Goal: Task Accomplishment & Management: Use online tool/utility

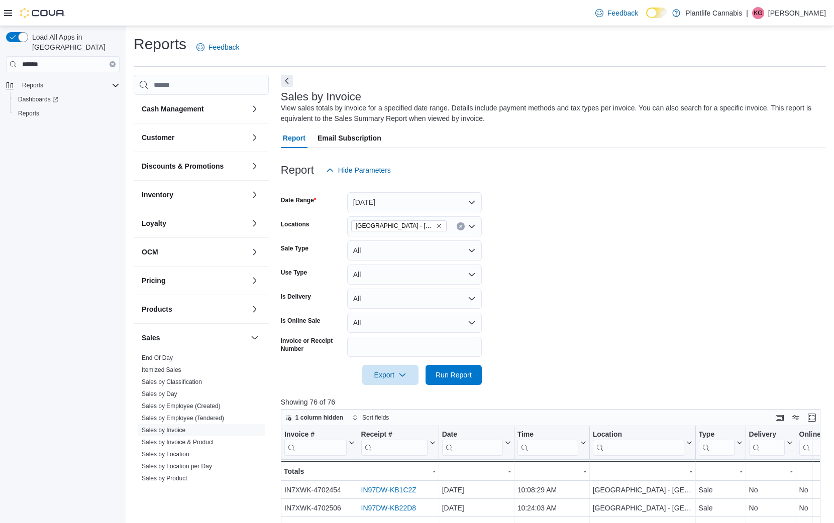
scroll to position [3, 0]
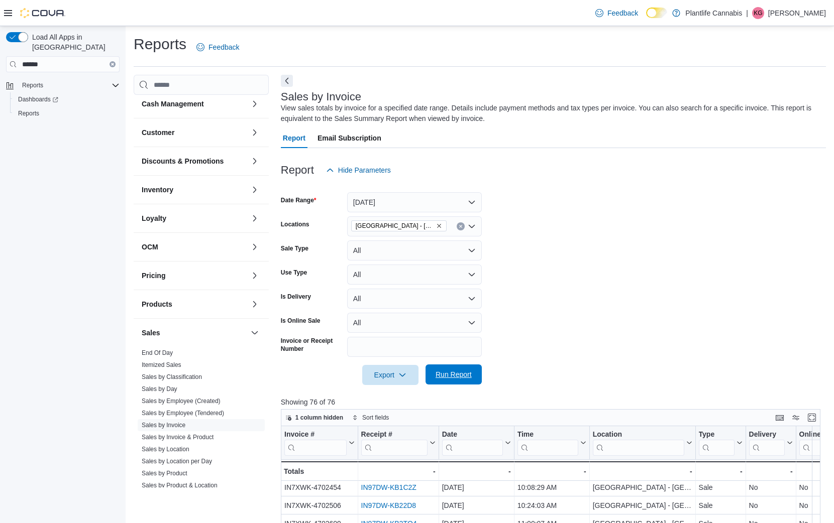
click at [459, 376] on span "Run Report" at bounding box center [454, 375] width 36 height 10
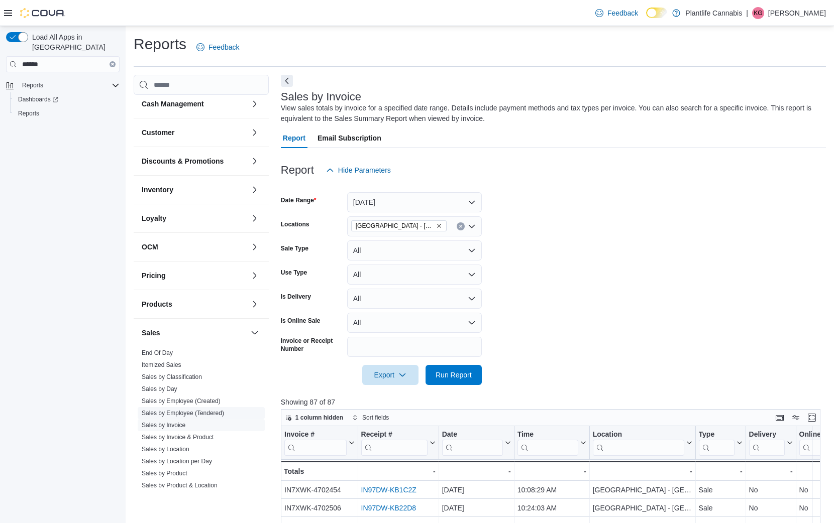
click at [195, 414] on link "Sales by Employee (Tendered)" at bounding box center [183, 413] width 82 height 7
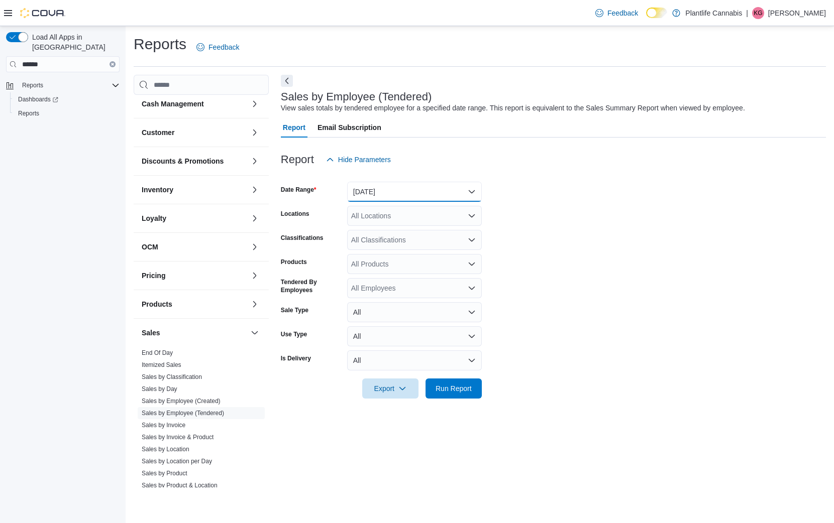
click at [419, 194] on button "[DATE]" at bounding box center [414, 192] width 135 height 20
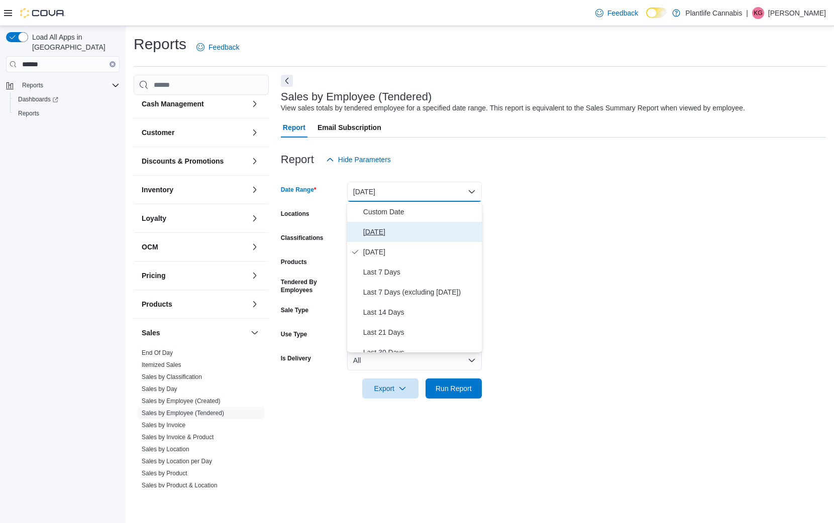
click at [393, 232] on span "[DATE]" at bounding box center [420, 232] width 115 height 12
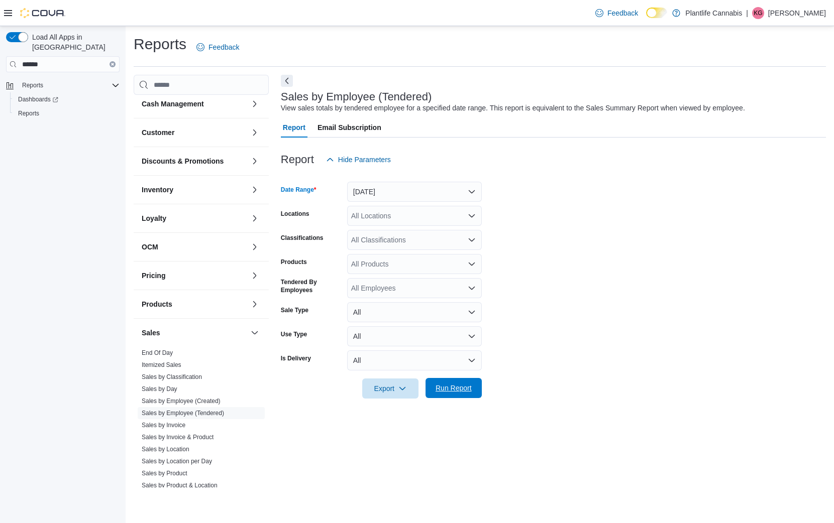
click at [468, 392] on span "Run Report" at bounding box center [454, 388] width 36 height 10
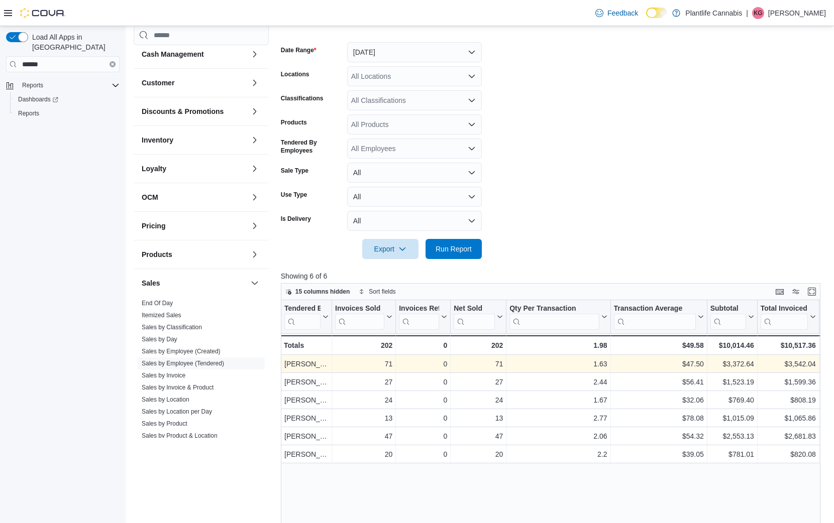
scroll to position [141, 0]
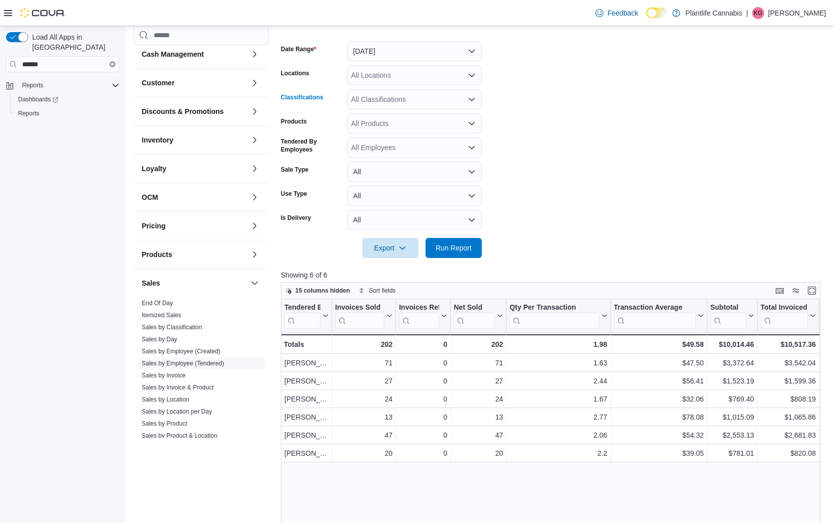
click at [390, 102] on div "All Classifications" at bounding box center [414, 99] width 135 height 20
type input "***"
click at [401, 122] on button "Accessory Group" at bounding box center [414, 117] width 135 height 15
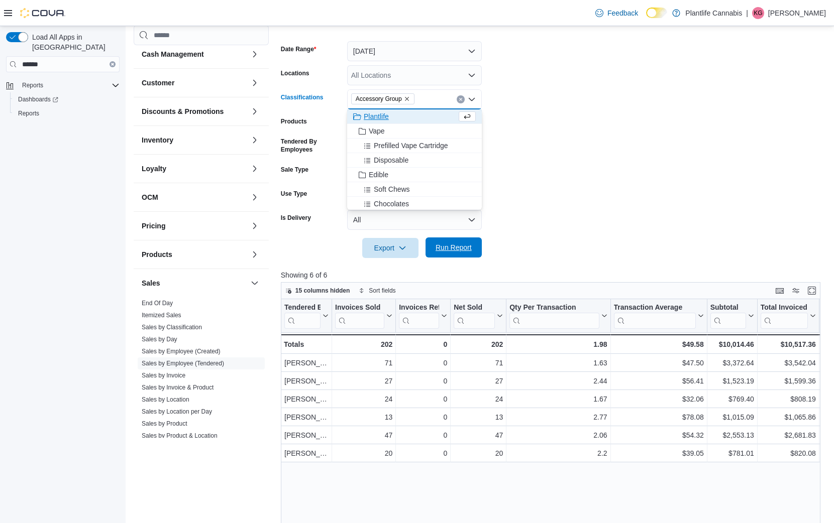
click at [466, 249] on span "Run Report" at bounding box center [454, 248] width 36 height 10
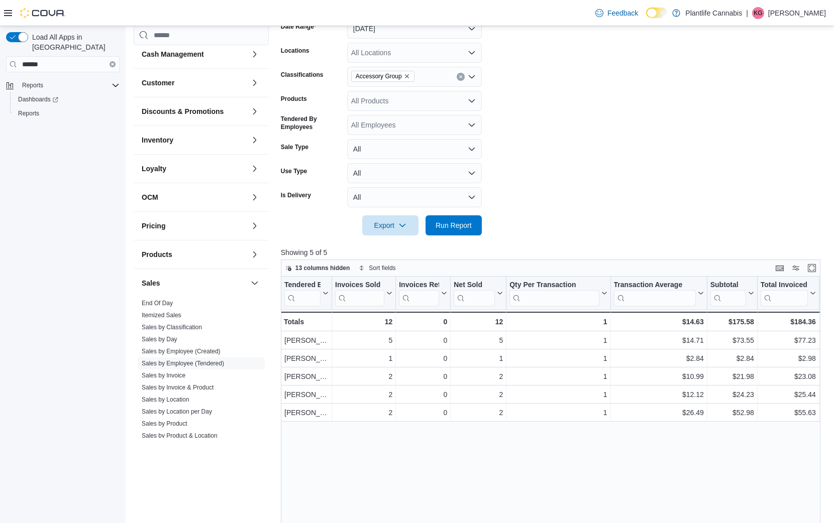
drag, startPoint x: 733, startPoint y: 449, endPoint x: 741, endPoint y: 435, distance: 16.5
click at [732, 447] on div "Tendered Employee Click to view column header actions Invoices Sold Click to vi…" at bounding box center [551, 477] width 540 height 401
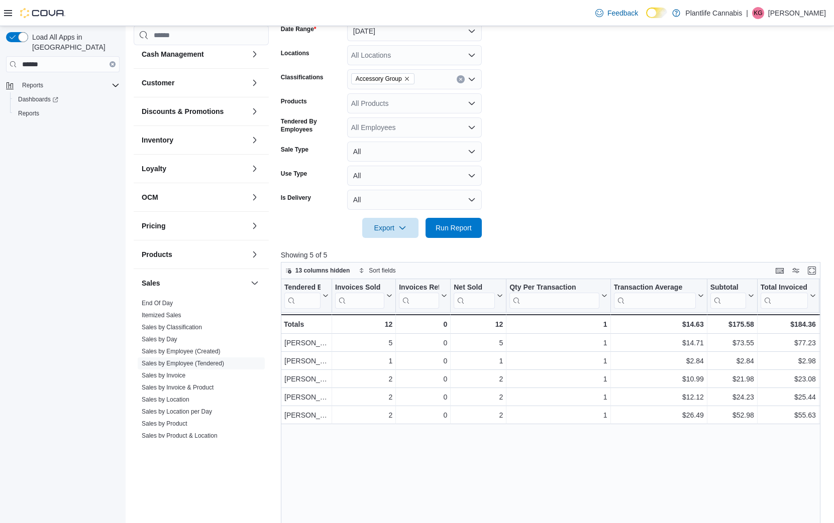
drag, startPoint x: 730, startPoint y: 463, endPoint x: 740, endPoint y: 450, distance: 16.2
click at [734, 458] on div "Tendered Employee Click to view column header actions Invoices Sold Click to vi…" at bounding box center [551, 479] width 540 height 401
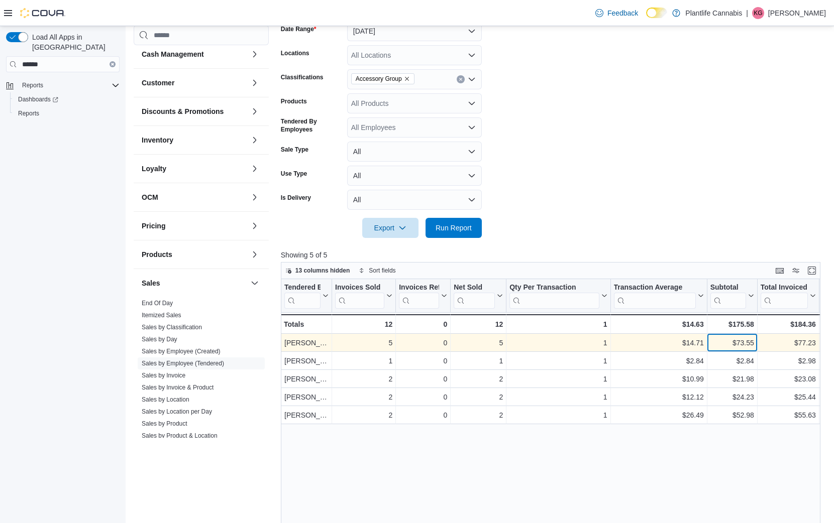
click at [727, 348] on div "$73.55" at bounding box center [732, 343] width 44 height 12
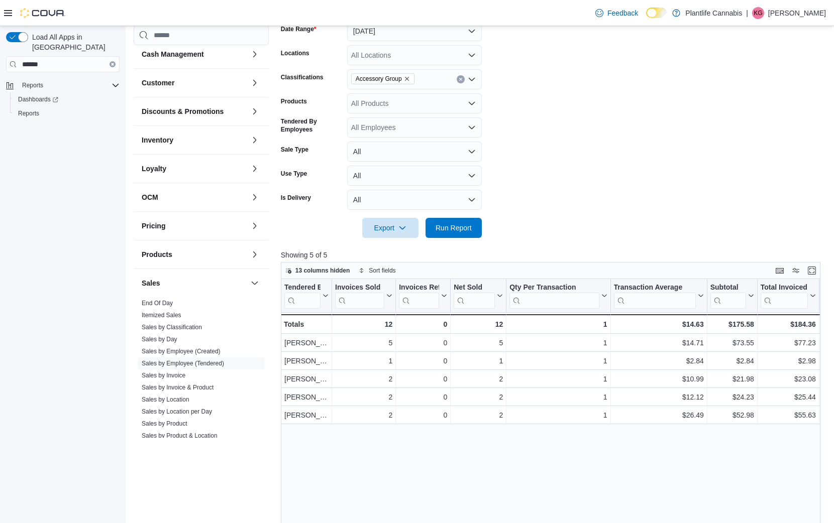
click at [750, 242] on div at bounding box center [553, 244] width 545 height 12
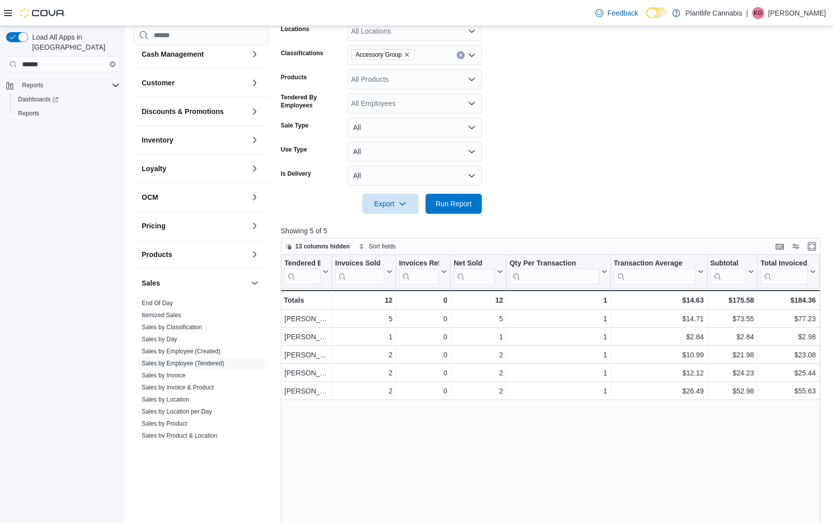
click at [529, 162] on form "Date Range [DATE] Locations All Locations Classifications Accessory Group Produ…" at bounding box center [553, 99] width 545 height 229
click at [410, 56] on icon "Remove Accessory Group from selection in this group" at bounding box center [407, 55] width 6 height 6
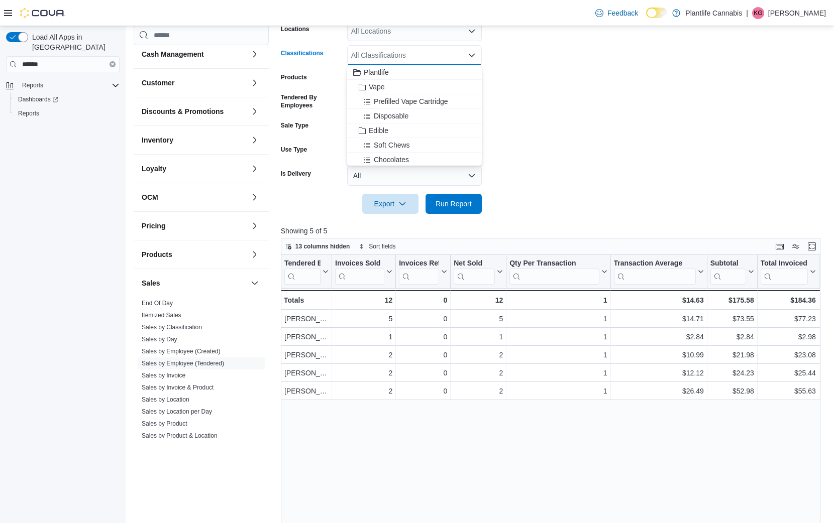
click at [659, 117] on form "Date Range [DATE] Locations All Locations Classifications All Classifications C…" at bounding box center [553, 99] width 545 height 229
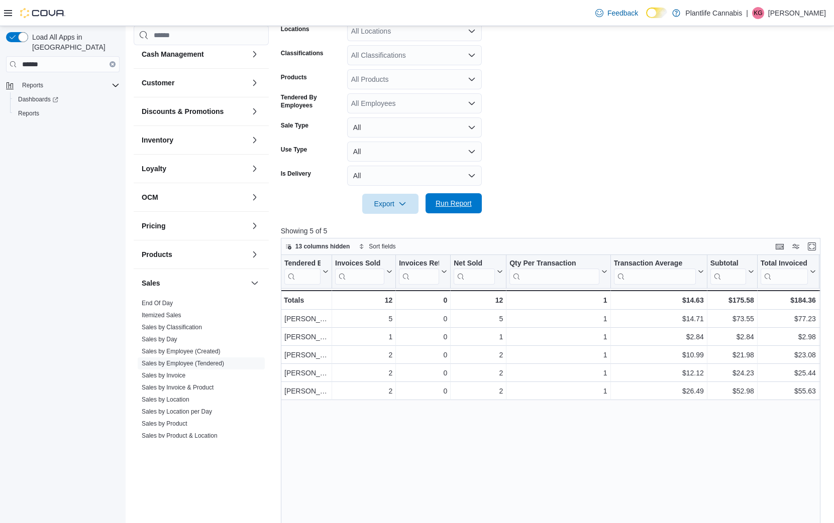
click at [456, 207] on span "Run Report" at bounding box center [454, 203] width 36 height 10
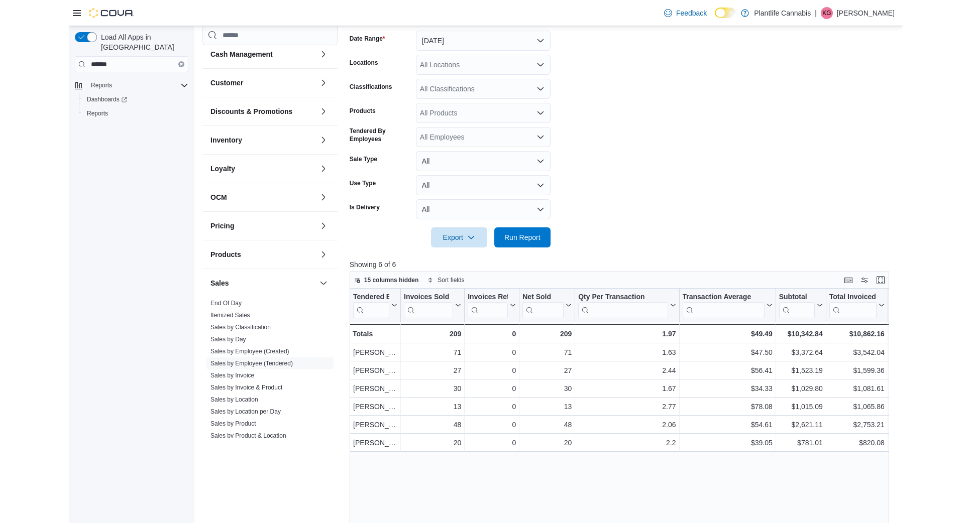
scroll to position [149, 0]
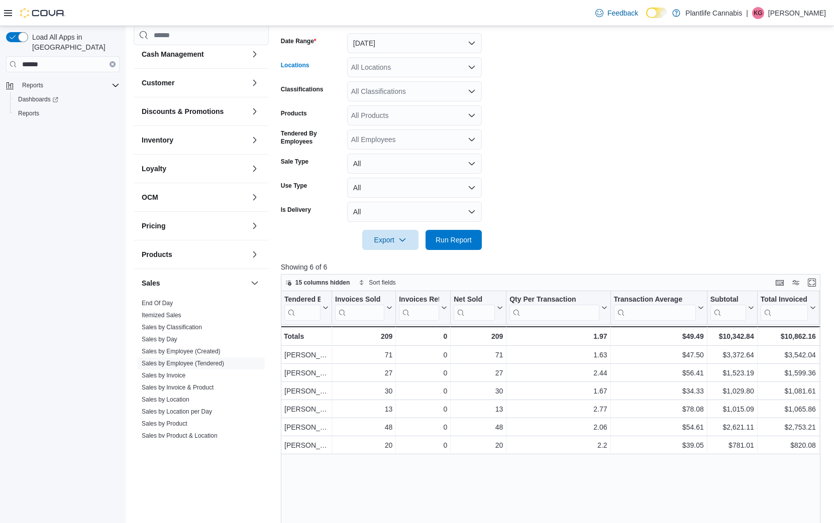
click at [435, 68] on div "All Locations" at bounding box center [414, 67] width 135 height 20
type input "**"
click at [434, 87] on span "[GEOGRAPHIC_DATA] - [GEOGRAPHIC_DATA]" at bounding box center [450, 84] width 153 height 10
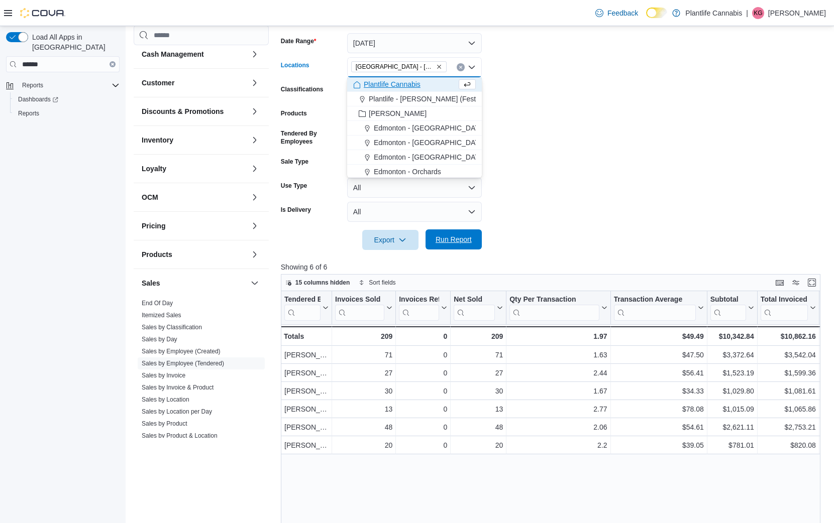
click at [464, 240] on span "Run Report" at bounding box center [454, 240] width 36 height 10
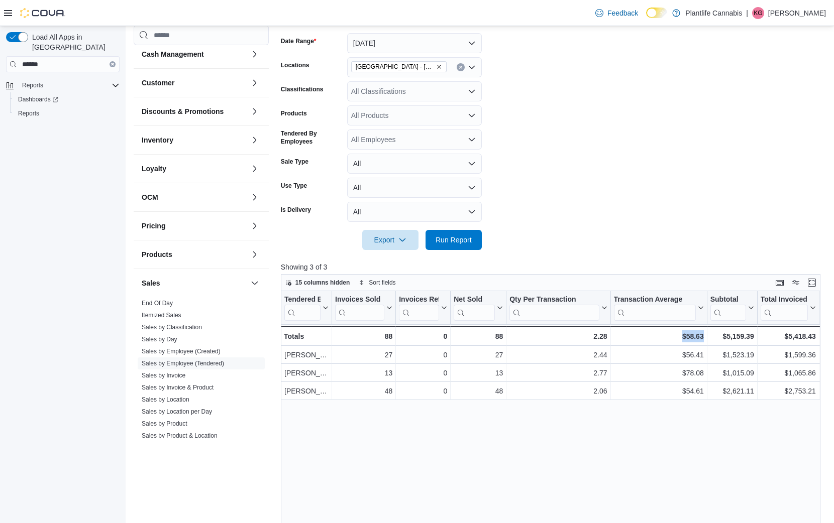
drag, startPoint x: 623, startPoint y: 440, endPoint x: 541, endPoint y: 439, distance: 82.4
click at [541, 439] on div "Tendered Employee Click to view column header actions Invoices Sold Click to vi…" at bounding box center [551, 491] width 540 height 401
click at [543, 418] on div "Tendered Employee Click to view column header actions Invoices Sold Click to vi…" at bounding box center [551, 491] width 540 height 401
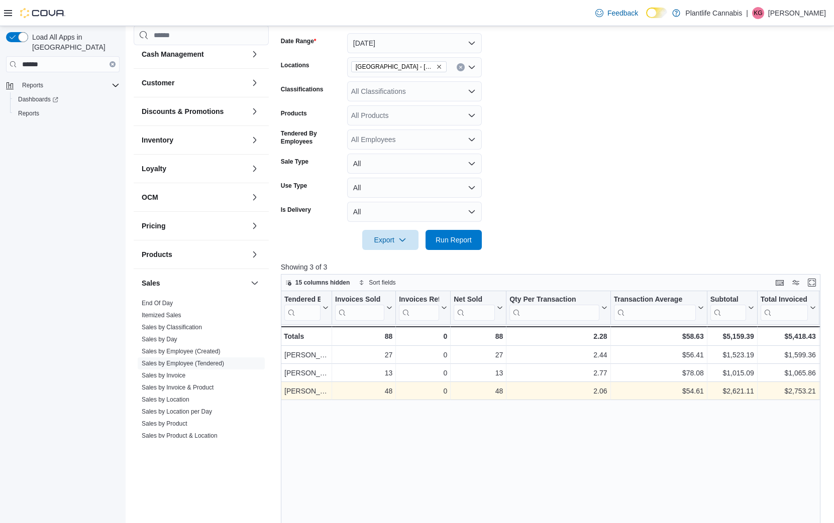
drag, startPoint x: 771, startPoint y: 454, endPoint x: 796, endPoint y: 399, distance: 60.7
click at [771, 454] on div "Tendered Employee Click to view column header actions Invoices Sold Click to vi…" at bounding box center [551, 491] width 540 height 401
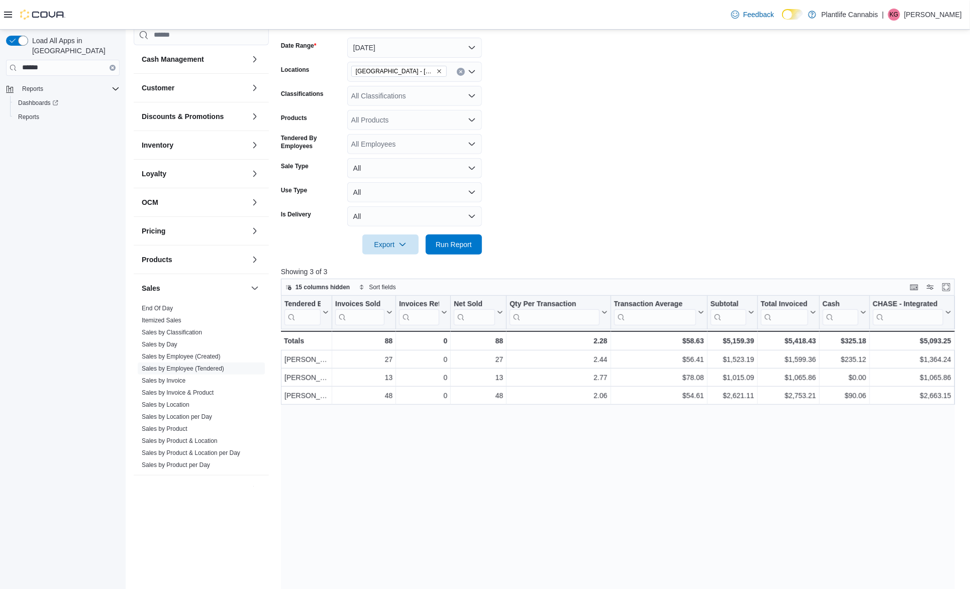
click at [551, 409] on div "Tendered Employee Click to view column header actions Invoices Sold Click to vi…" at bounding box center [618, 523] width 674 height 454
